Goal: Task Accomplishment & Management: Use online tool/utility

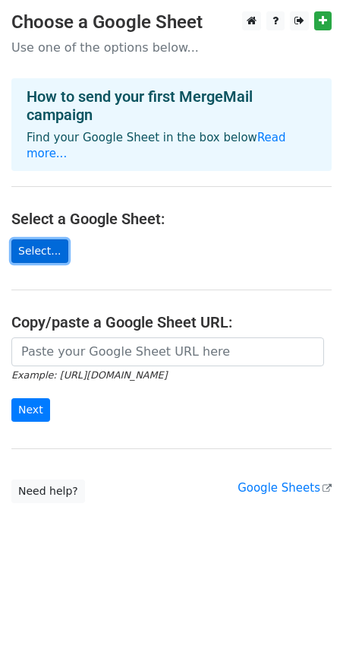
click at [45, 239] on link "Select..." at bounding box center [39, 251] width 57 height 24
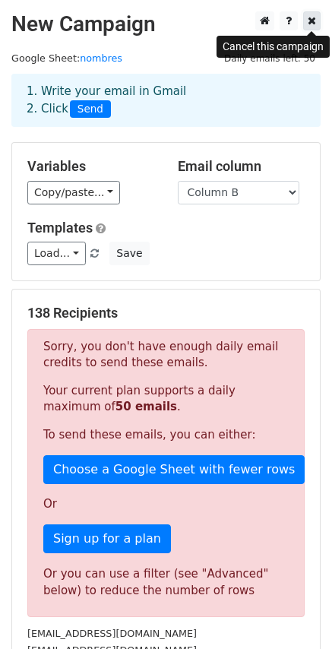
click at [317, 19] on link at bounding box center [311, 20] width 17 height 19
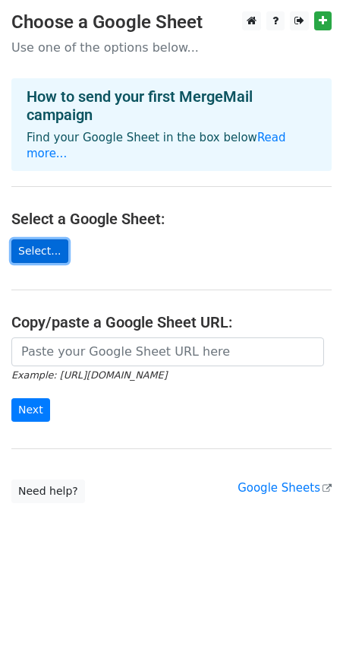
click at [29, 239] on link "Select..." at bounding box center [39, 251] width 57 height 24
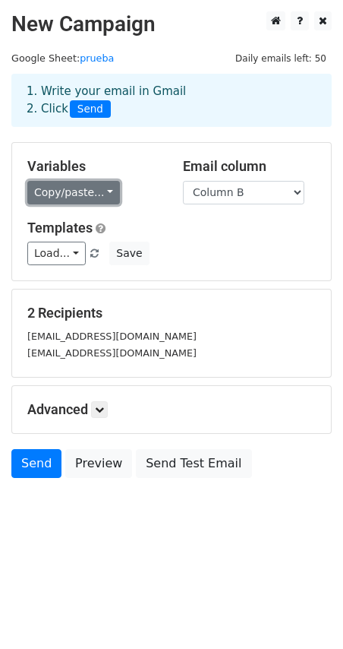
click at [56, 193] on link "Copy/paste..." at bounding box center [73, 193] width 93 height 24
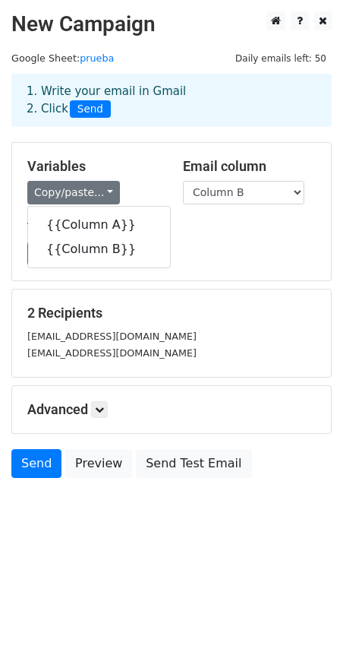
click at [223, 259] on div "Load... No templates saved Save" at bounding box center [171, 254] width 311 height 24
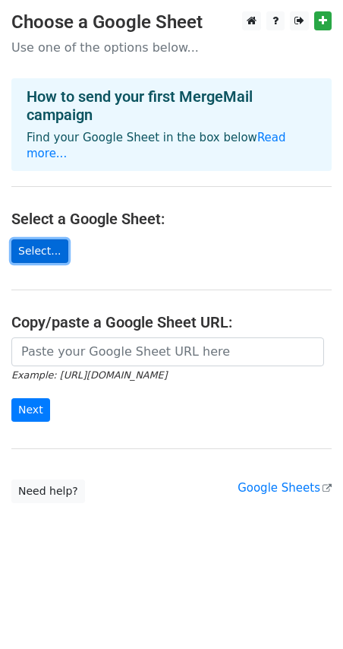
click at [39, 239] on link "Select..." at bounding box center [39, 251] width 57 height 24
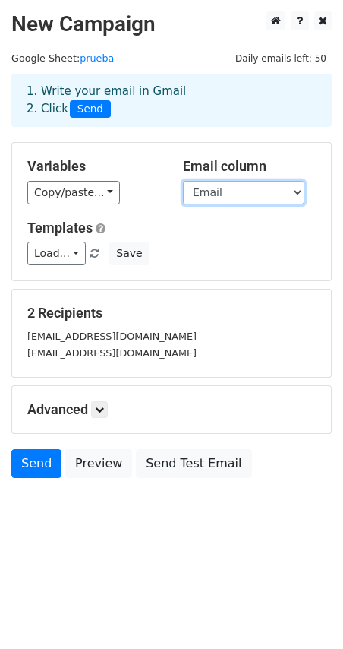
click at [206, 195] on select "Nombre Email" at bounding box center [244, 193] width 122 height 24
select select "Nombre"
click at [183, 181] on select "Nombre Email" at bounding box center [244, 193] width 122 height 24
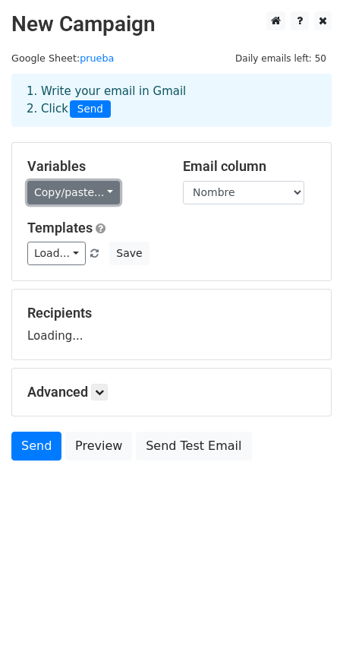
click at [88, 194] on link "Copy/paste..." at bounding box center [73, 193] width 93 height 24
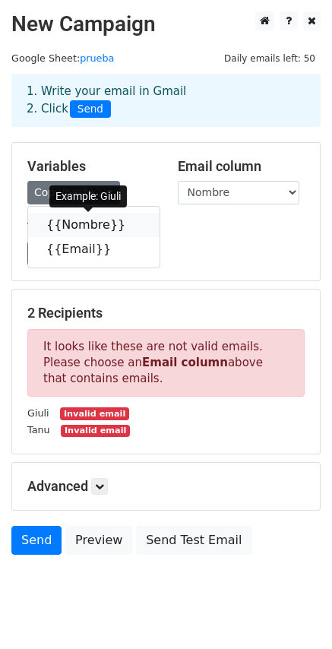
click at [82, 225] on link "{{Nombre}}" at bounding box center [93, 225] width 131 height 24
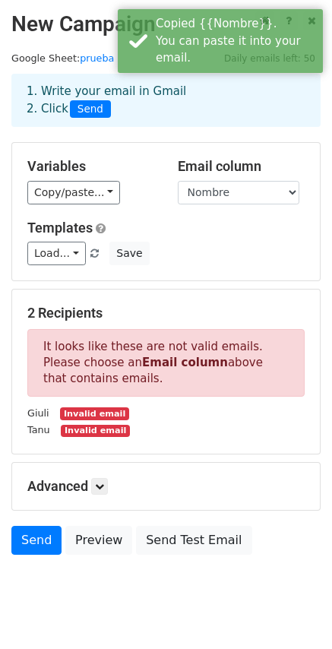
click at [209, 231] on h5 "Templates" at bounding box center [165, 228] width 277 height 17
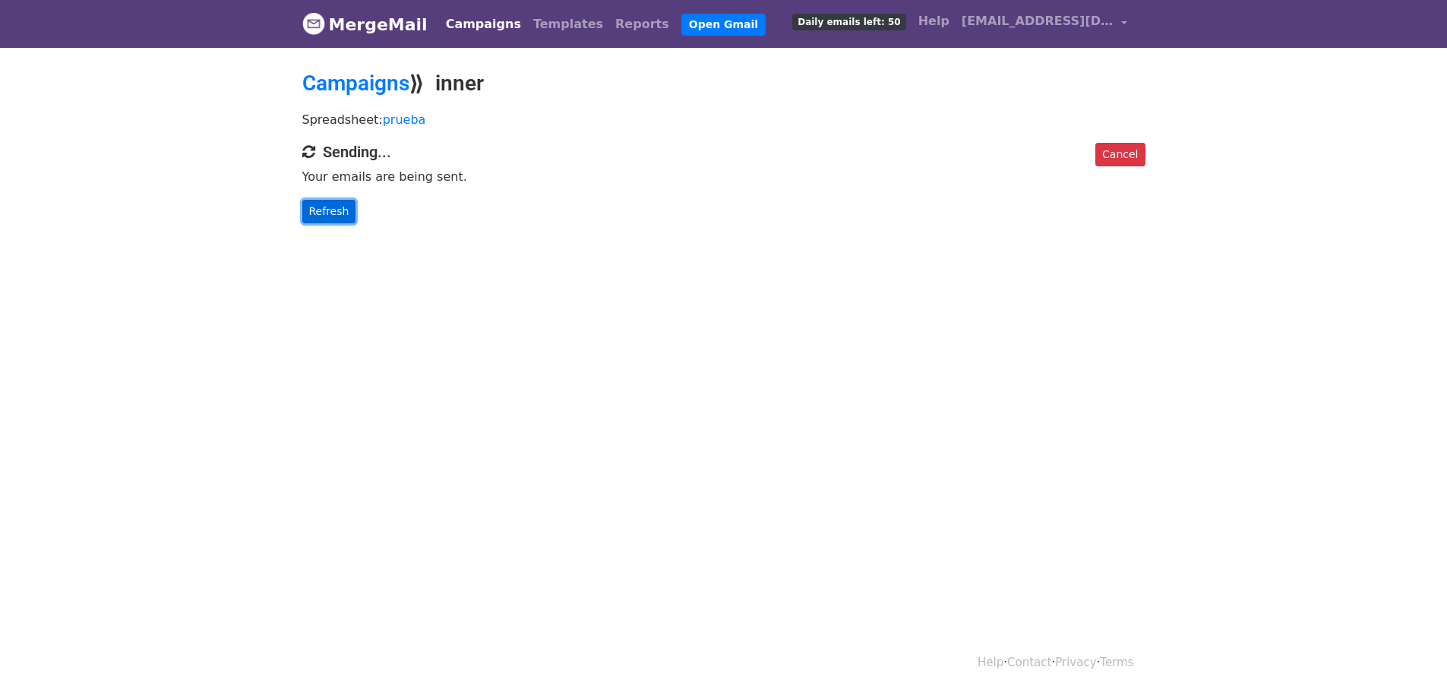
click at [318, 218] on link "Refresh" at bounding box center [329, 212] width 54 height 24
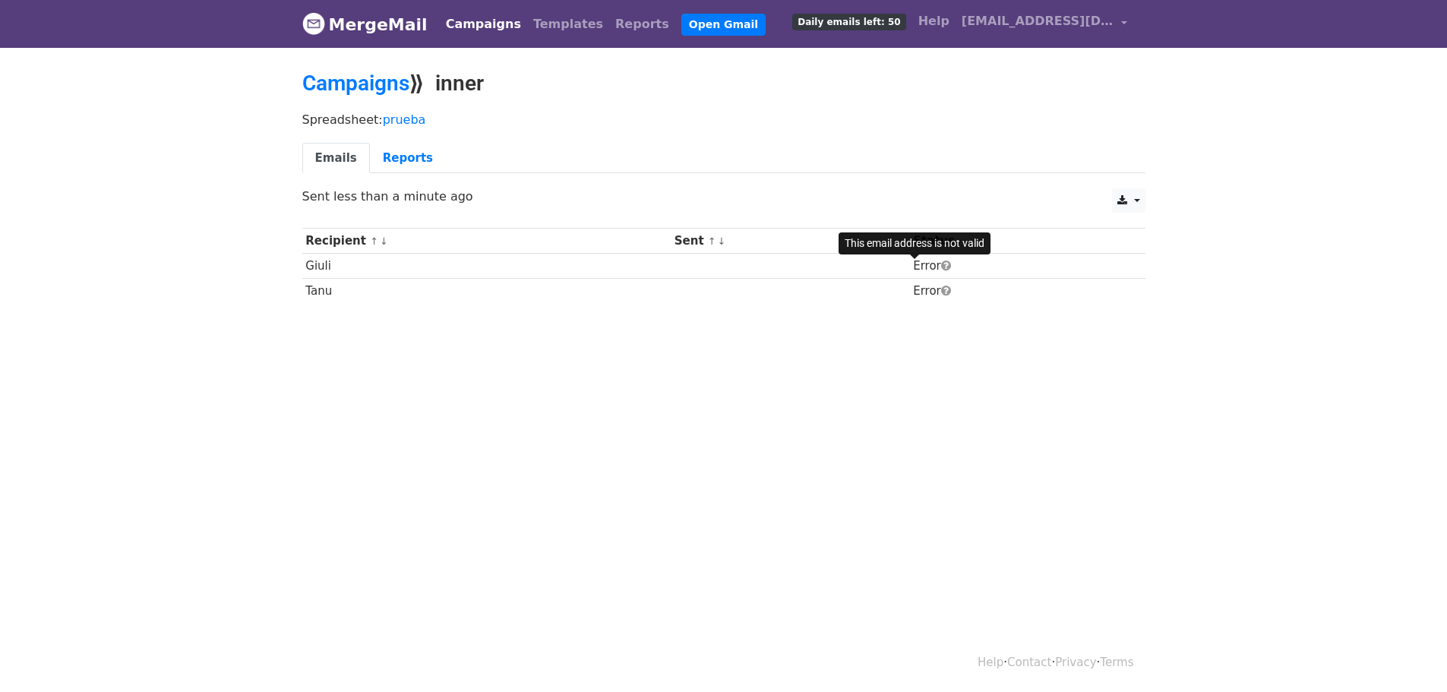
click at [941, 267] on span at bounding box center [946, 265] width 10 height 11
click at [941, 262] on span at bounding box center [946, 265] width 10 height 11
click at [941, 267] on span at bounding box center [946, 265] width 10 height 11
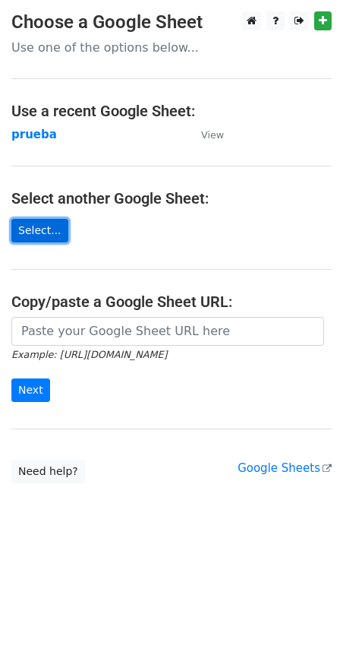
click at [33, 235] on link "Select..." at bounding box center [39, 231] width 57 height 24
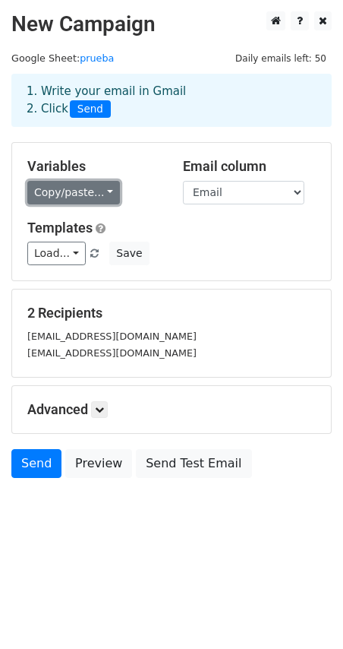
click at [91, 192] on link "Copy/paste..." at bounding box center [73, 193] width 93 height 24
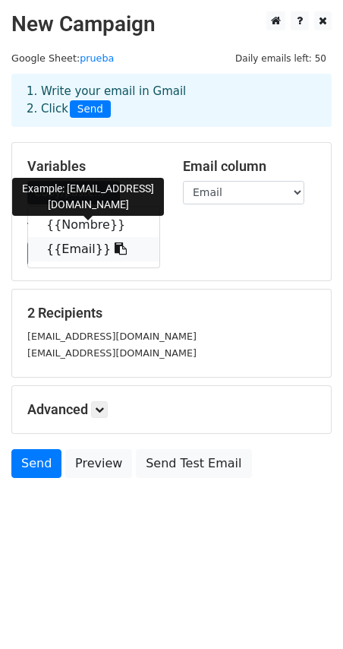
click at [61, 252] on link "{{Email}}" at bounding box center [93, 249] width 131 height 24
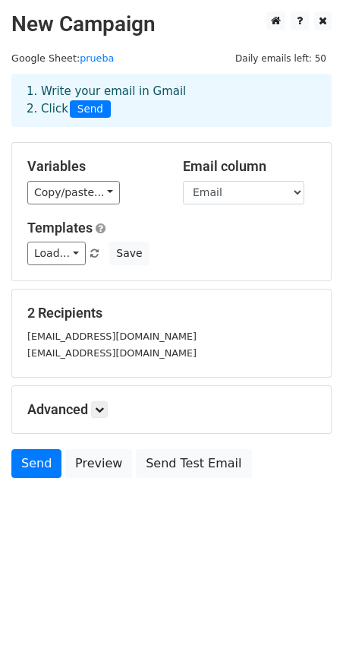
drag, startPoint x: 232, startPoint y: 246, endPoint x: 254, endPoint y: 232, distance: 26.6
click at [254, 232] on h5 "Templates" at bounding box center [171, 228] width 289 height 17
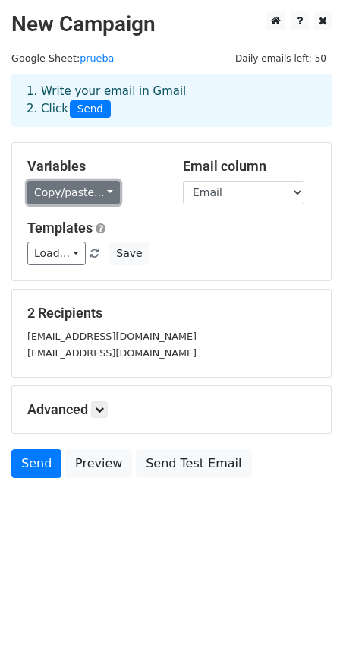
click at [77, 192] on link "Copy/paste..." at bounding box center [73, 193] width 93 height 24
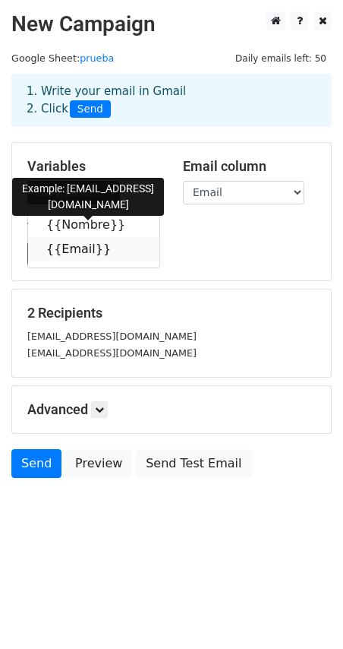
click at [68, 245] on link "{{Email}}" at bounding box center [93, 249] width 131 height 24
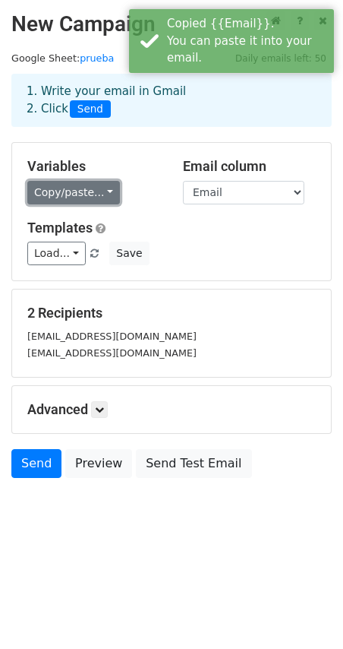
click at [81, 197] on link "Copy/paste..." at bounding box center [73, 193] width 93 height 24
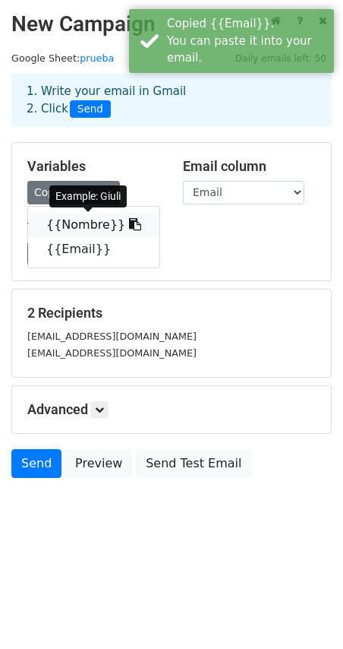
click at [87, 224] on link "{{Nombre}}" at bounding box center [93, 225] width 131 height 24
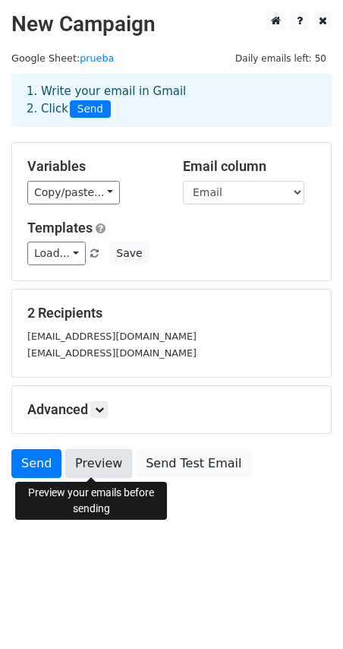
click at [101, 463] on link "Preview" at bounding box center [98, 463] width 67 height 29
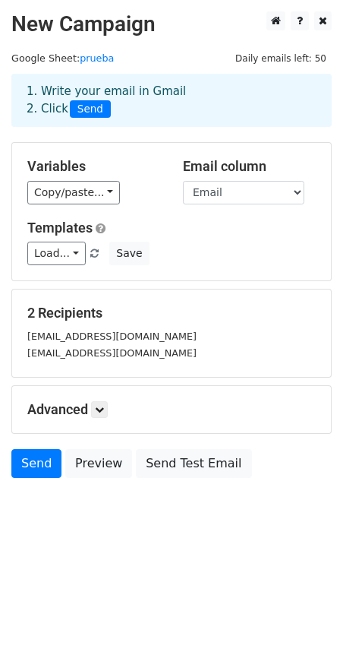
click at [85, 446] on form "Variables Copy/paste... {{Nombre}} {{Email}} Email column Nombre Email Template…" at bounding box center [171, 313] width 321 height 343
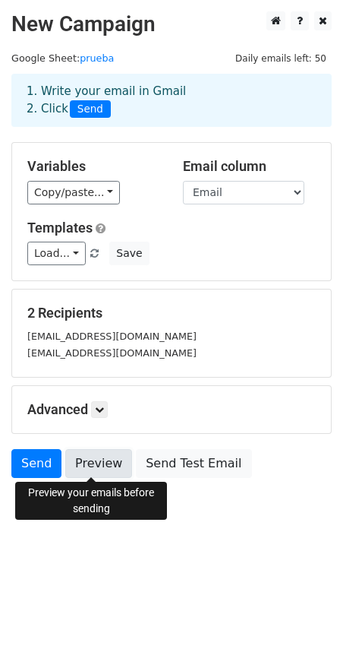
click at [96, 463] on link "Preview" at bounding box center [98, 463] width 67 height 29
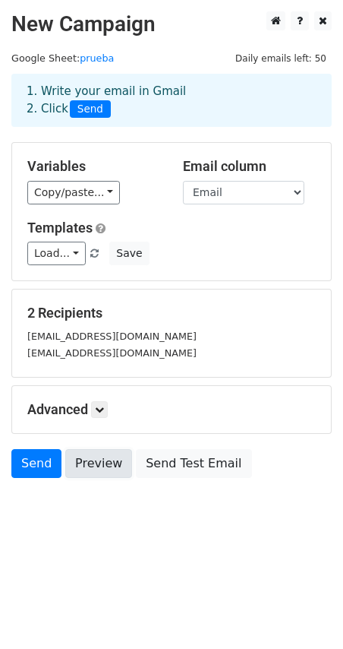
click at [102, 472] on link "Preview" at bounding box center [98, 463] width 67 height 29
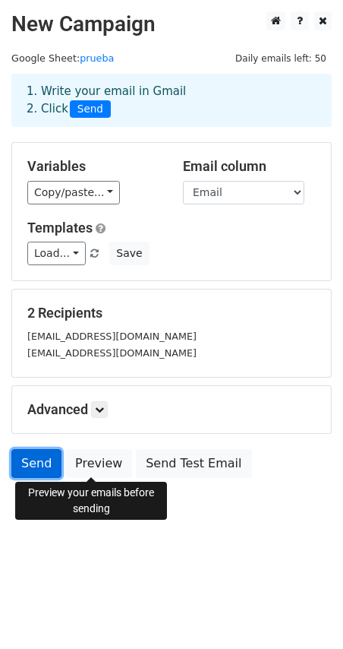
click at [36, 463] on link "Send" at bounding box center [36, 463] width 50 height 29
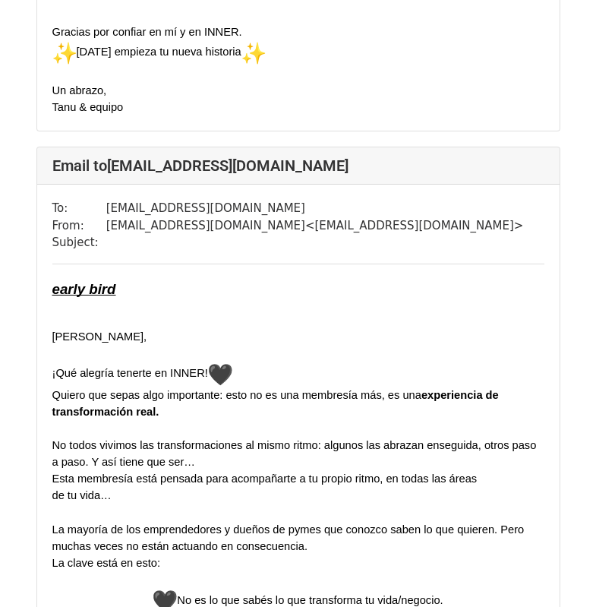
scroll to position [1050, 0]
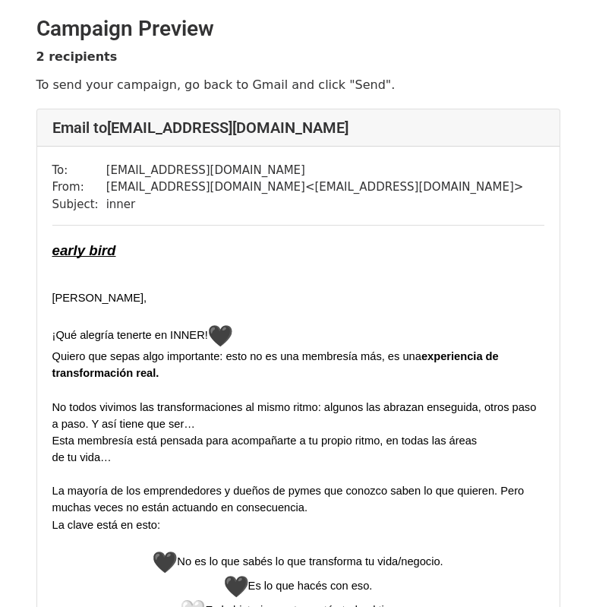
click at [78, 299] on span "[PERSON_NAME]," at bounding box center [99, 298] width 95 height 12
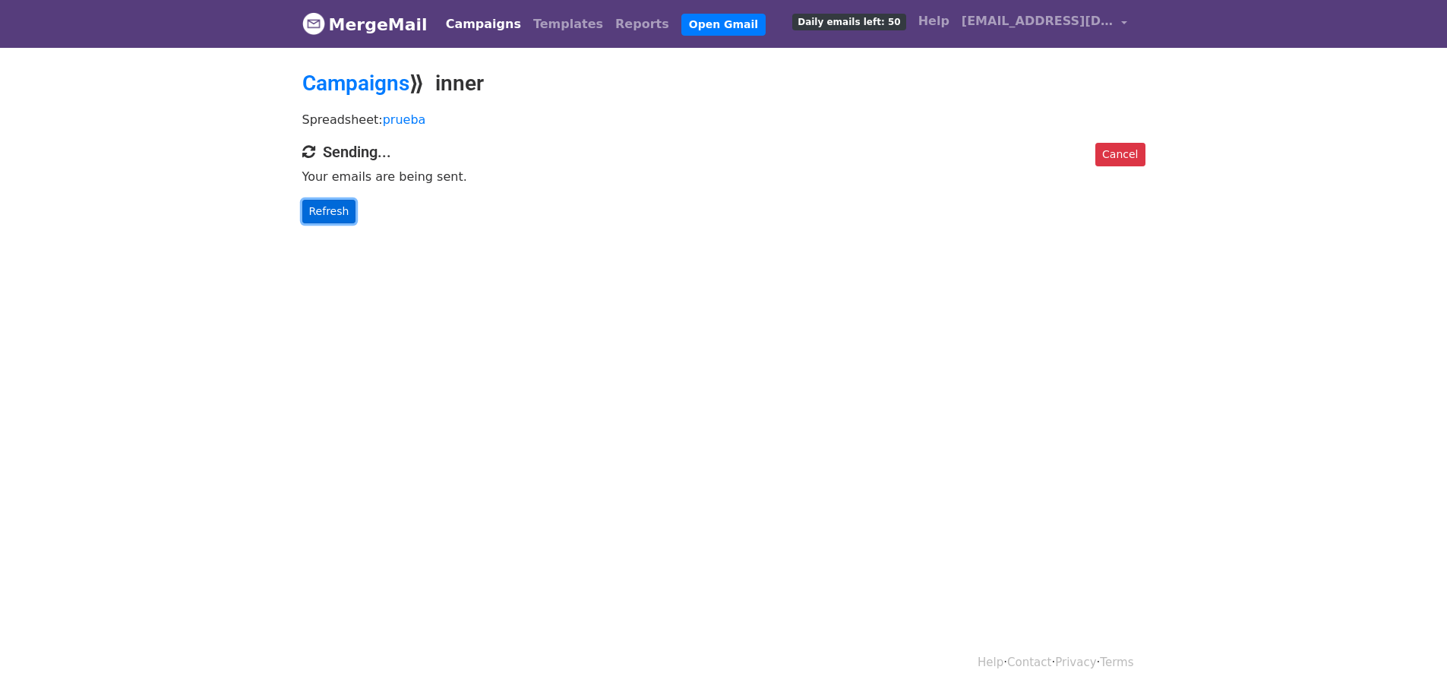
click at [317, 203] on link "Refresh" at bounding box center [329, 212] width 54 height 24
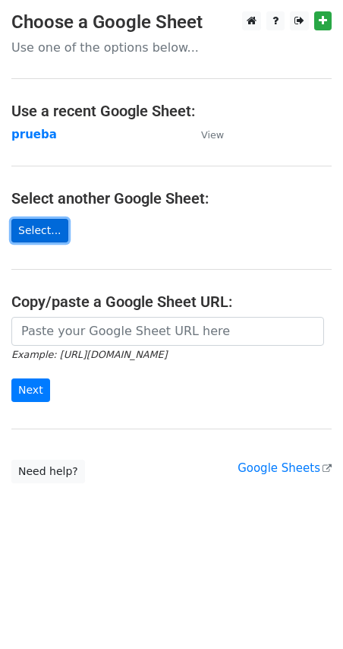
click at [52, 235] on link "Select..." at bounding box center [39, 231] width 57 height 24
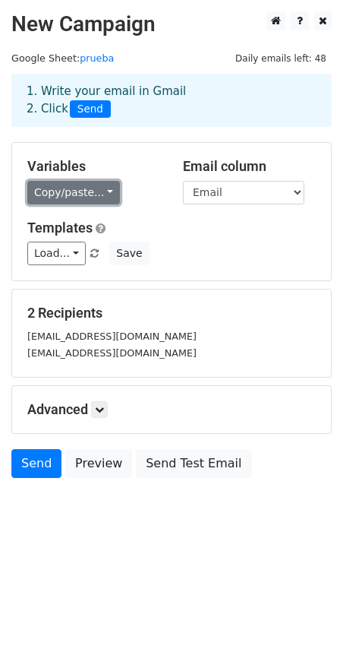
click at [93, 191] on link "Copy/paste..." at bounding box center [73, 193] width 93 height 24
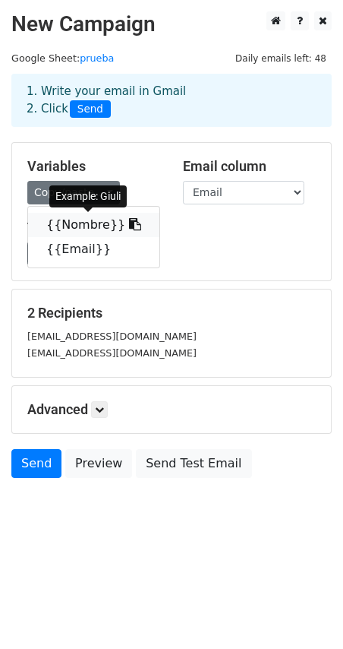
click at [87, 221] on link "{{Nombre}}" at bounding box center [93, 225] width 131 height 24
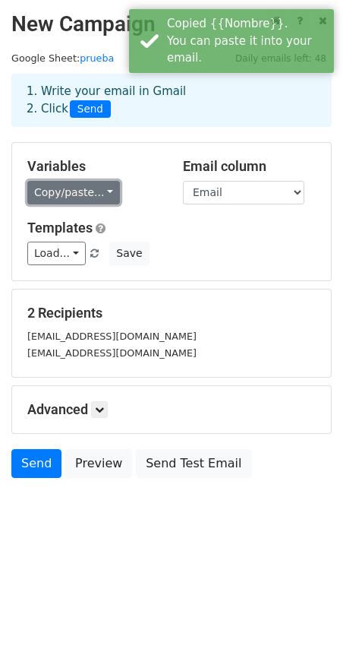
click at [96, 191] on link "Copy/paste..." at bounding box center [73, 193] width 93 height 24
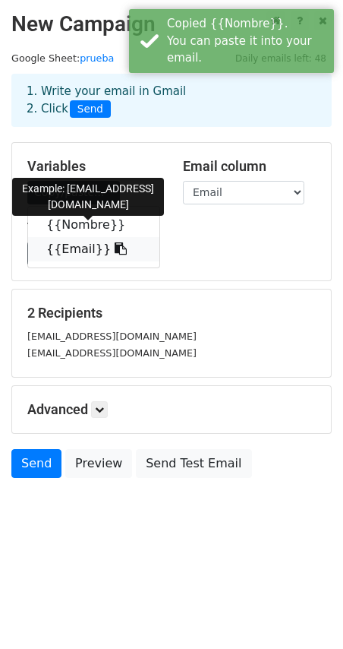
click at [77, 248] on link "{{Email}}" at bounding box center [93, 249] width 131 height 24
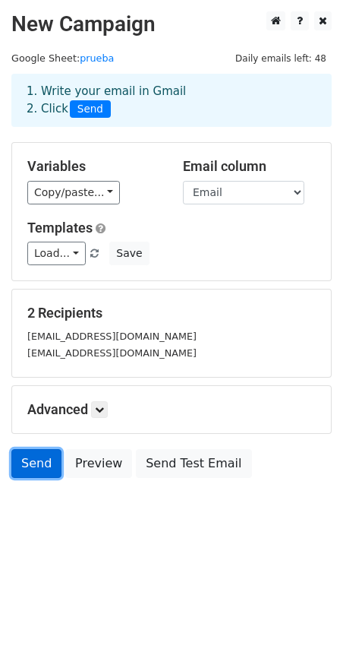
click at [45, 462] on link "Send" at bounding box center [36, 463] width 50 height 29
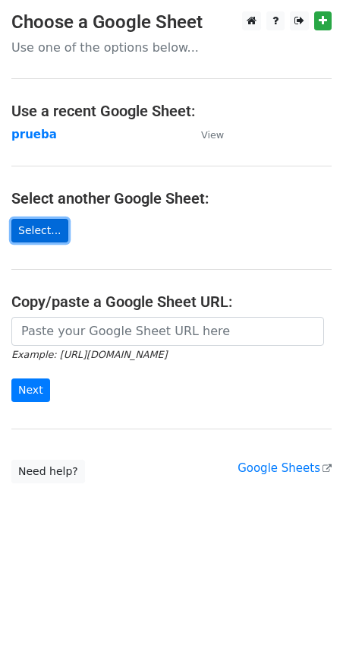
click at [38, 242] on link "Select..." at bounding box center [39, 231] width 57 height 24
click at [49, 233] on link "Select..." at bounding box center [39, 231] width 57 height 24
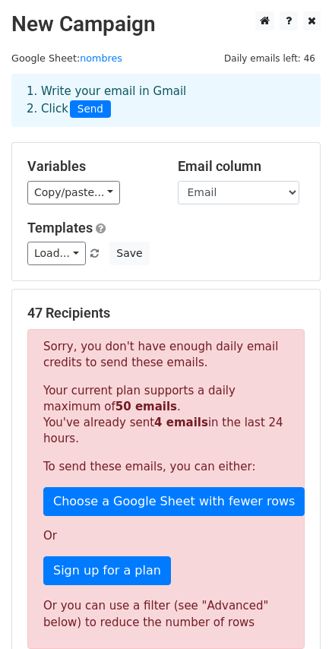
scroll to position [314, 0]
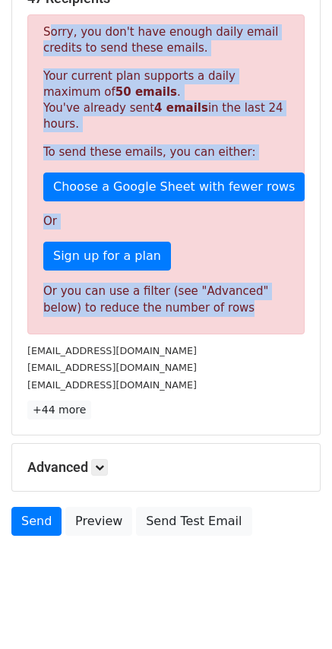
drag, startPoint x: 49, startPoint y: 340, endPoint x: 220, endPoint y: 308, distance: 173.1
click at [220, 308] on div "Sorry, you don't have enough daily email credits to send these emails. Your cur…" at bounding box center [165, 174] width 277 height 320
copy div "Sorry, you don't have enough daily email credits to send these emails. Your cur…"
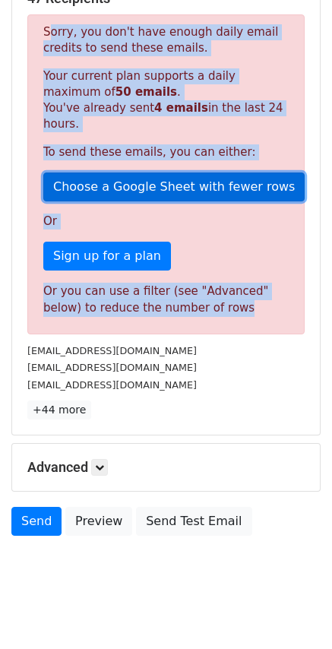
click at [99, 178] on link "Choose a Google Sheet with fewer rows" at bounding box center [173, 186] width 261 height 29
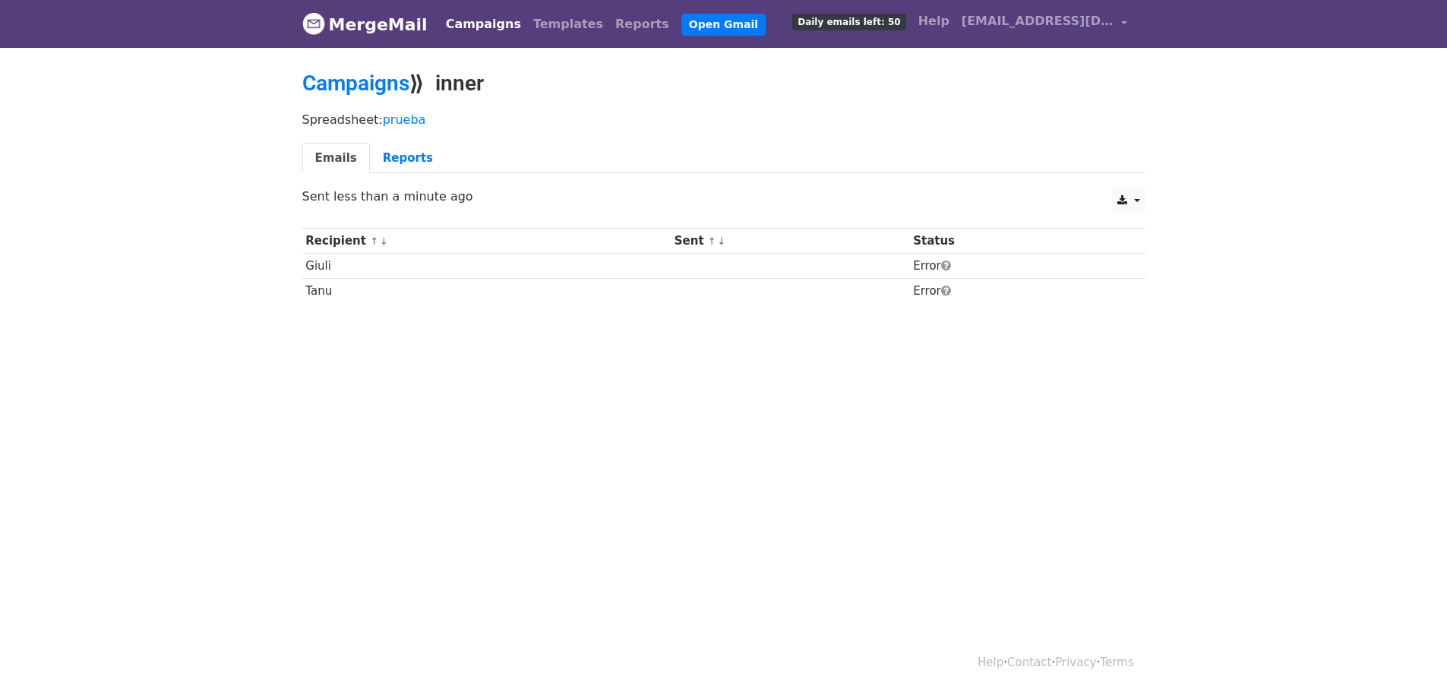
click at [357, 24] on link "MergeMail" at bounding box center [364, 24] width 125 height 32
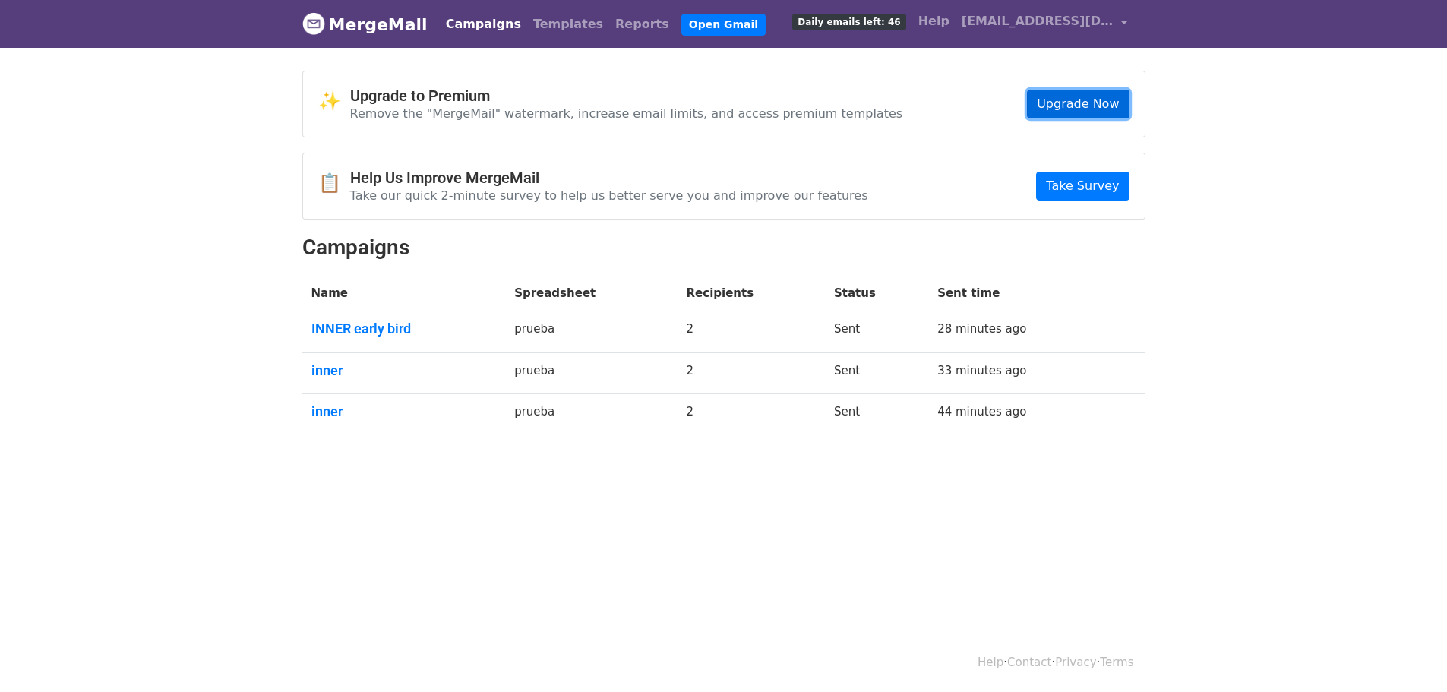
click at [1070, 106] on link "Upgrade Now" at bounding box center [1078, 104] width 102 height 29
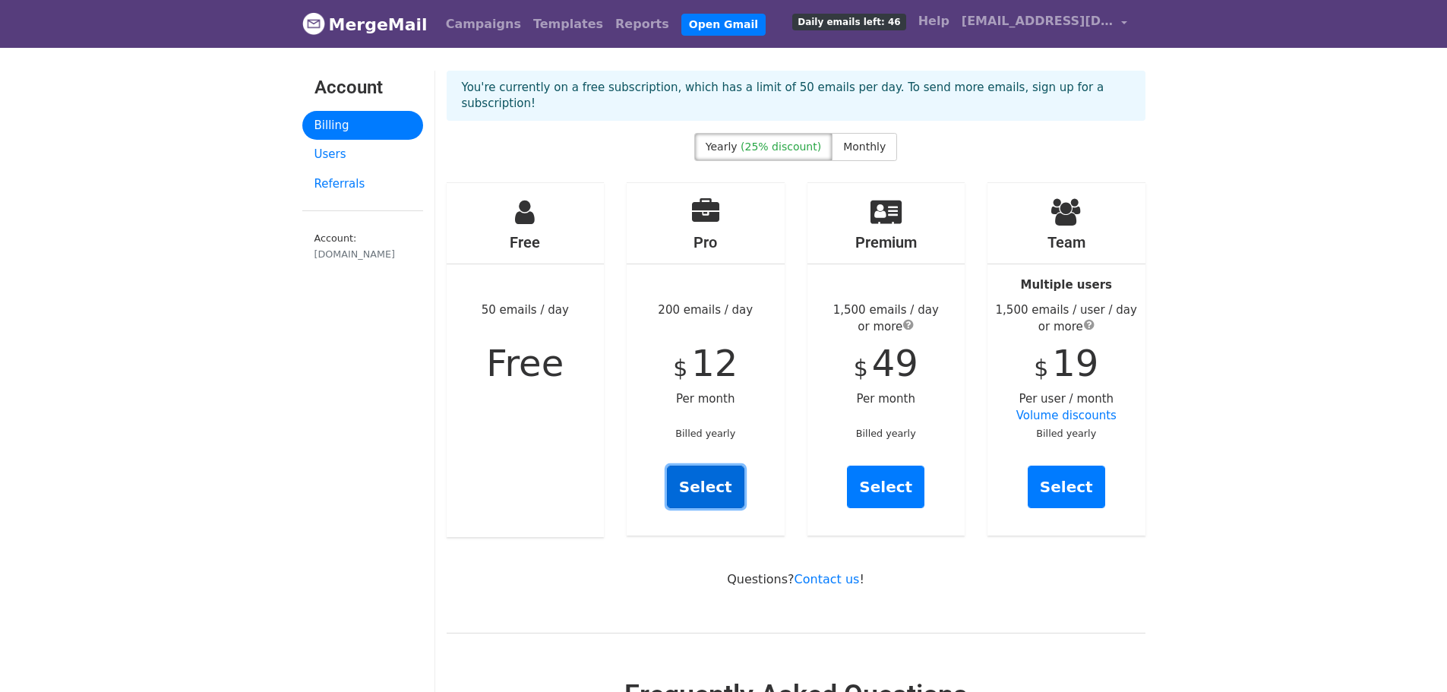
click at [710, 469] on link "Select" at bounding box center [705, 487] width 77 height 43
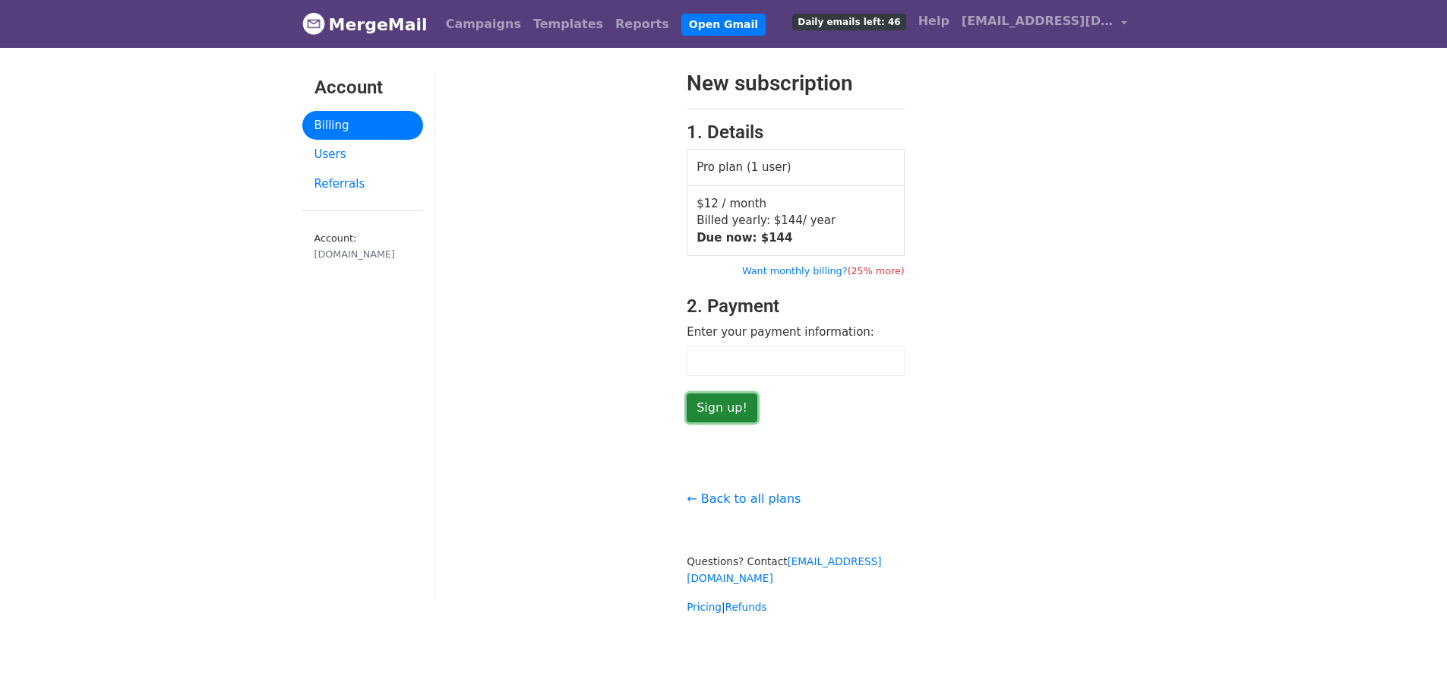
click at [728, 411] on input "Sign up!" at bounding box center [722, 407] width 71 height 29
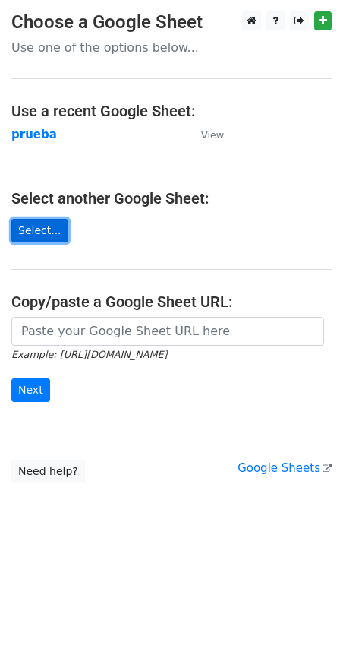
click at [48, 226] on link "Select..." at bounding box center [39, 231] width 57 height 24
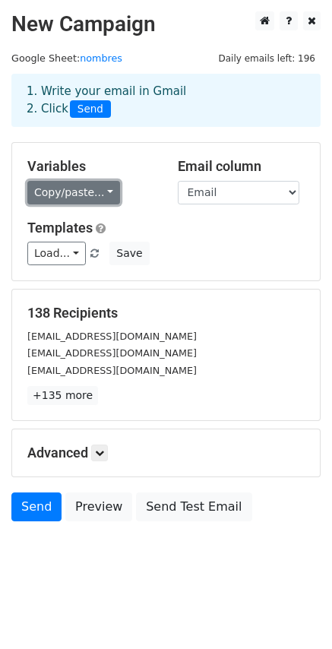
click at [97, 191] on link "Copy/paste..." at bounding box center [73, 193] width 93 height 24
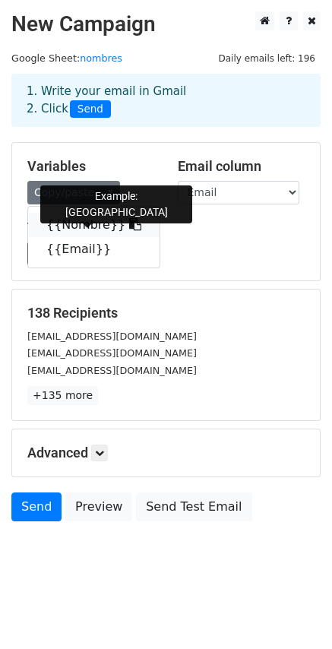
click at [91, 221] on link "{{Nombre}}" at bounding box center [93, 225] width 131 height 24
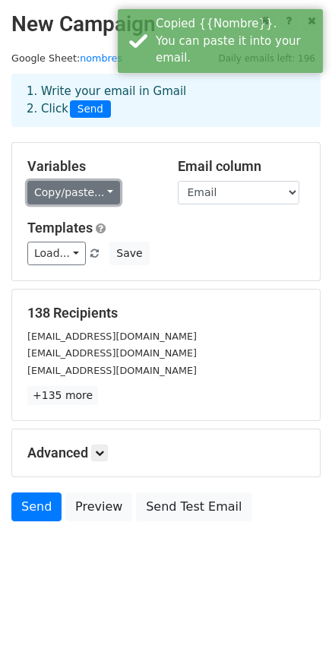
click at [100, 194] on link "Copy/paste..." at bounding box center [73, 193] width 93 height 24
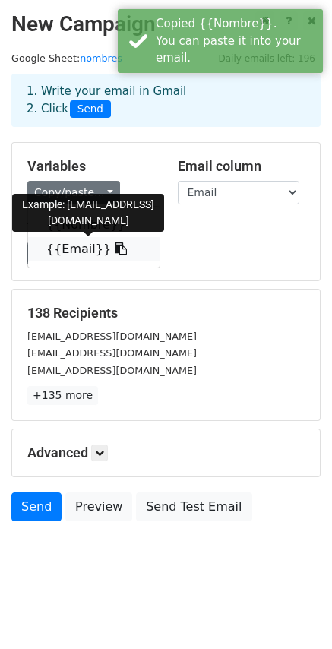
click at [78, 252] on link "{{Email}}" at bounding box center [93, 249] width 131 height 24
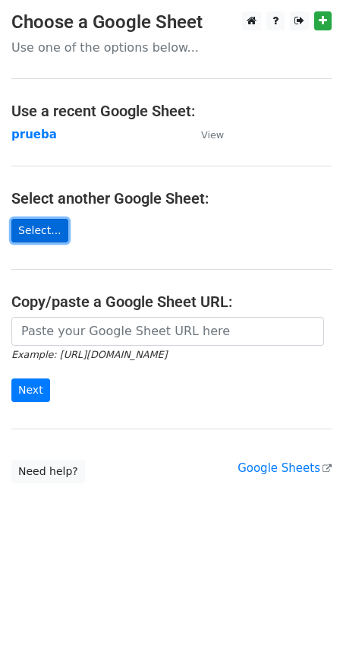
click at [43, 229] on link "Select..." at bounding box center [39, 231] width 57 height 24
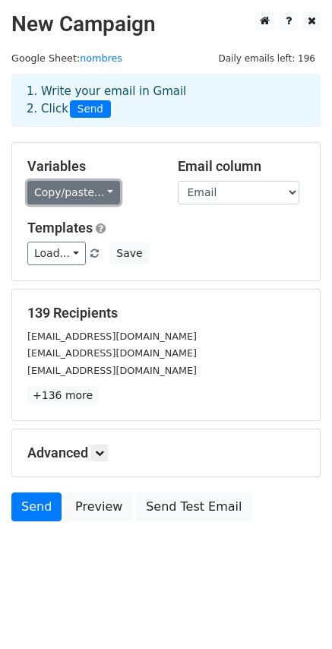
click at [81, 193] on link "Copy/paste..." at bounding box center [73, 193] width 93 height 24
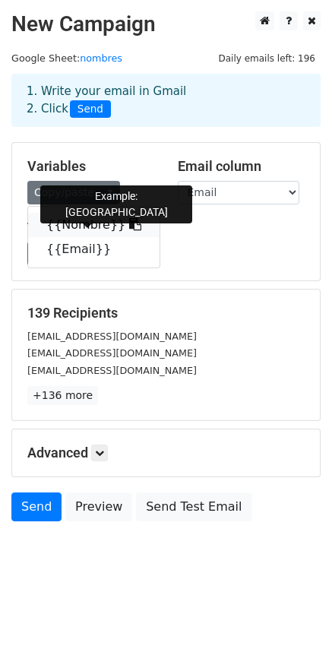
click at [74, 222] on link "{{Nombre}}" at bounding box center [93, 225] width 131 height 24
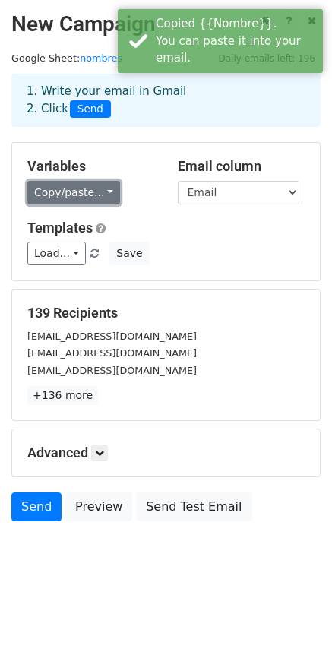
click at [81, 192] on link "Copy/paste..." at bounding box center [73, 193] width 93 height 24
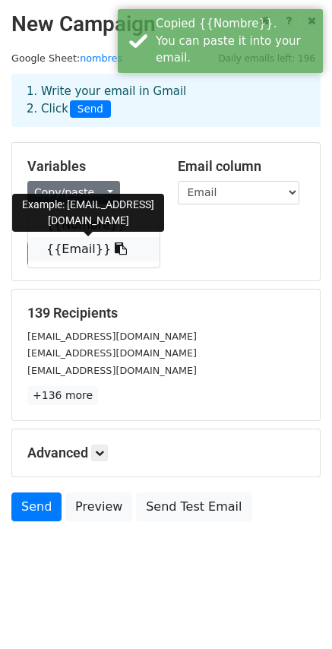
click at [74, 247] on link "{{Email}}" at bounding box center [93, 249] width 131 height 24
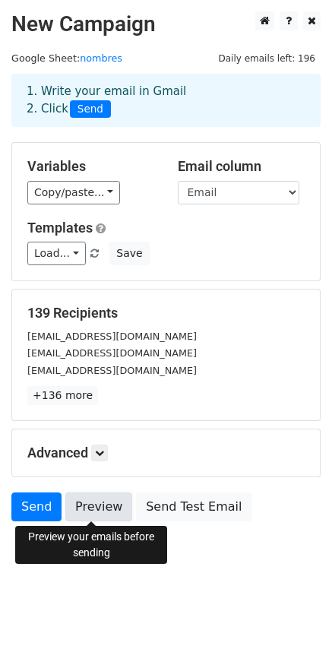
click at [91, 504] on link "Preview" at bounding box center [98, 506] width 67 height 29
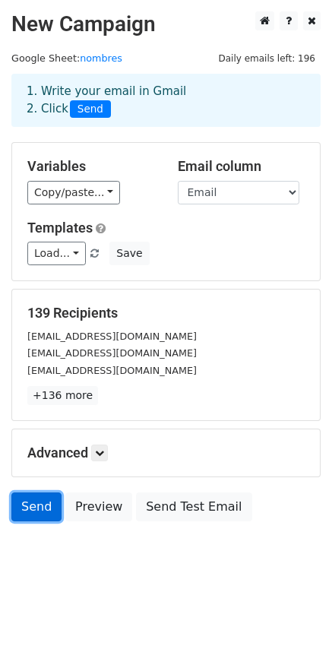
click at [27, 506] on link "Send" at bounding box center [36, 506] width 50 height 29
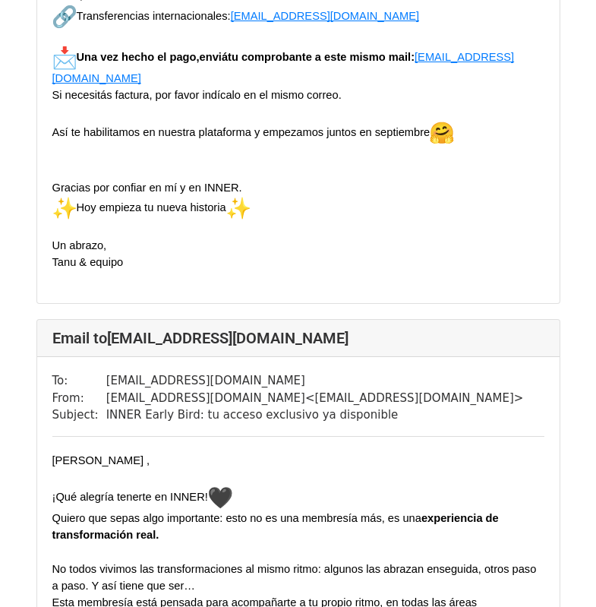
scroll to position [56981, 0]
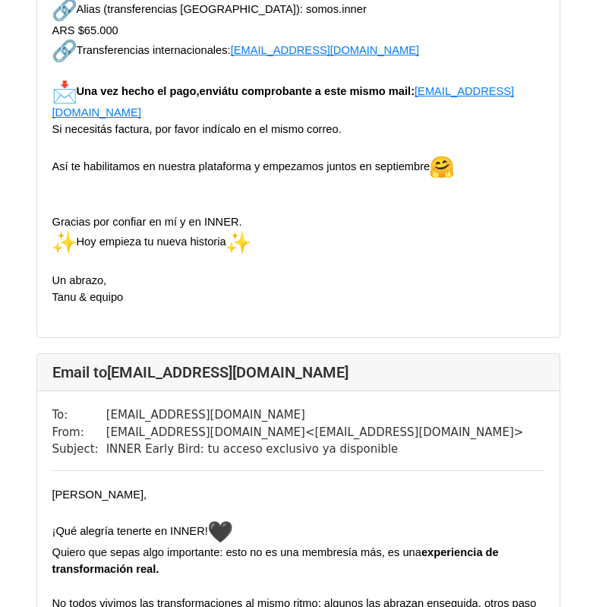
scroll to position [2836, 0]
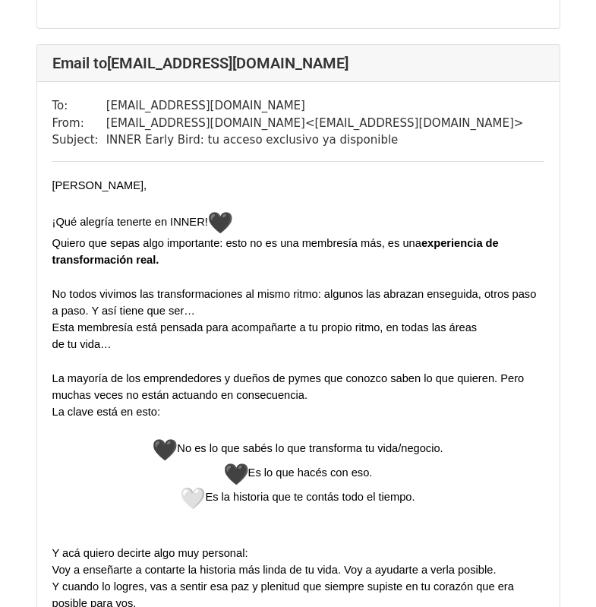
scroll to position [2836, 0]
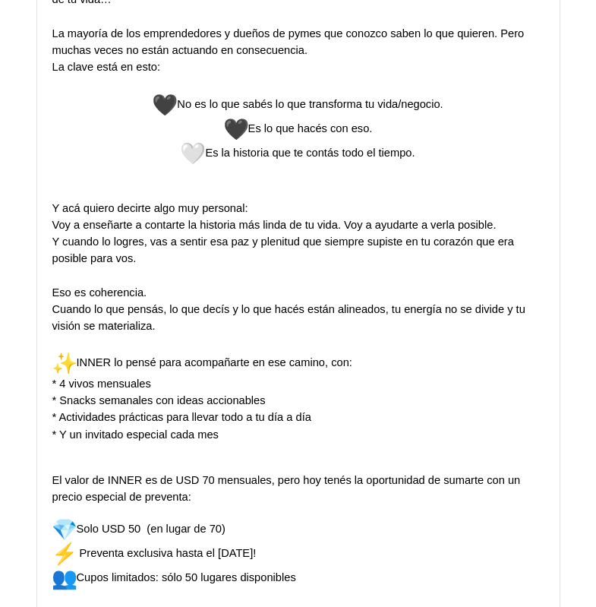
scroll to position [2127, 0]
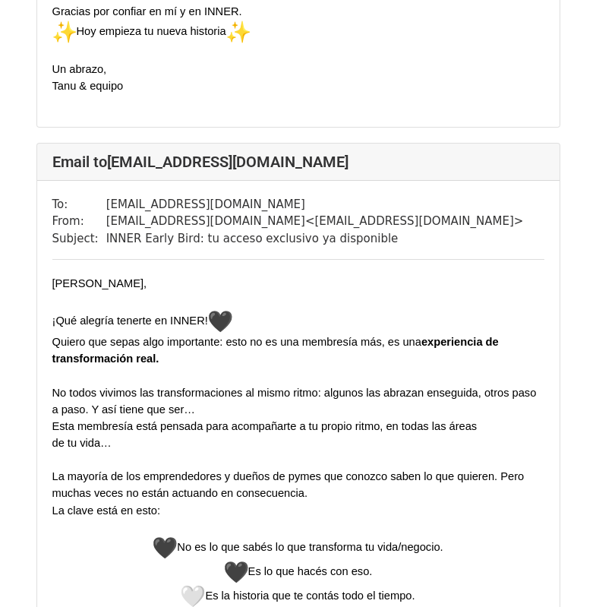
scroll to position [6736, 0]
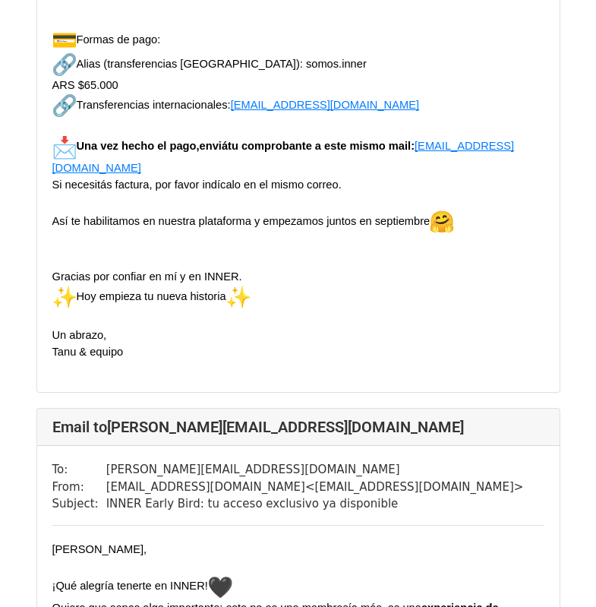
scroll to position [1418, 0]
